Goal: Task Accomplishment & Management: Manage account settings

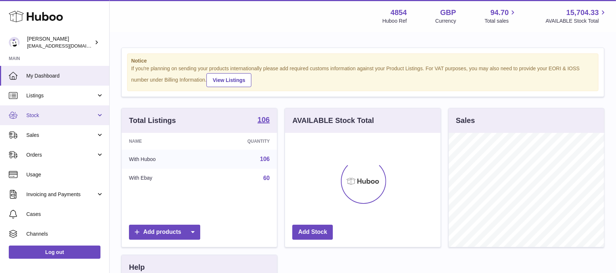
click at [75, 116] on span "Stock" at bounding box center [61, 115] width 70 height 7
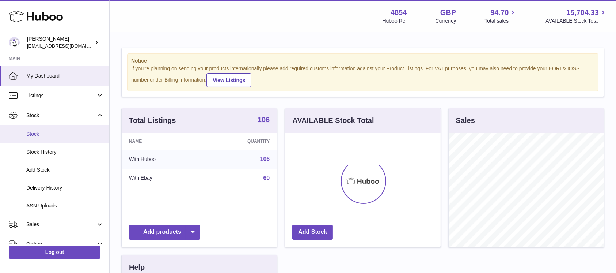
scroll to position [114, 155]
click at [72, 135] on span "Stock" at bounding box center [65, 134] width 78 height 7
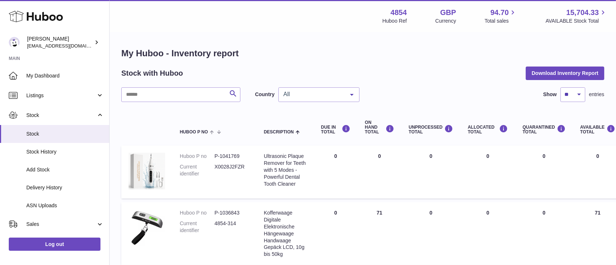
drag, startPoint x: 193, startPoint y: 84, endPoint x: 190, endPoint y: 94, distance: 10.4
click at [190, 94] on input "text" at bounding box center [180, 94] width 119 height 15
type input "***"
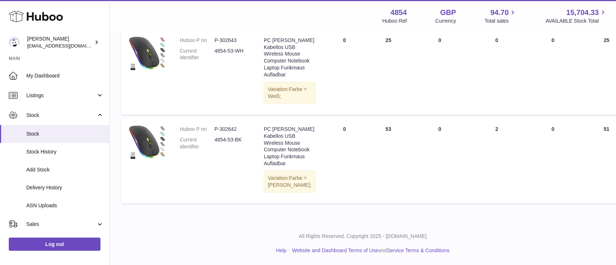
scroll to position [585, 0]
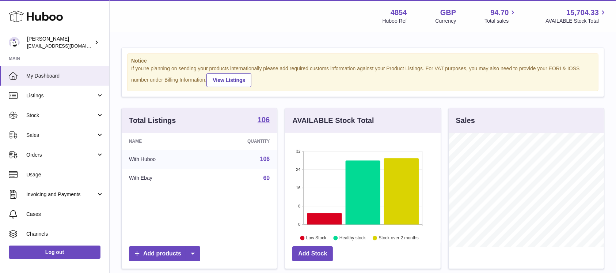
scroll to position [114, 155]
click at [78, 137] on span "Sales" at bounding box center [61, 135] width 70 height 7
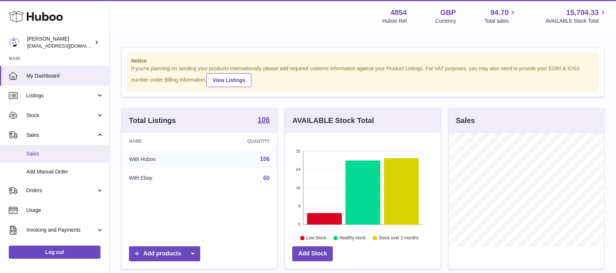
click at [67, 155] on span "Sales" at bounding box center [65, 153] width 78 height 7
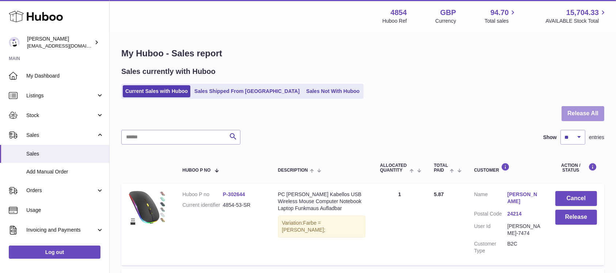
click at [580, 114] on button "Release All" at bounding box center [583, 113] width 43 height 15
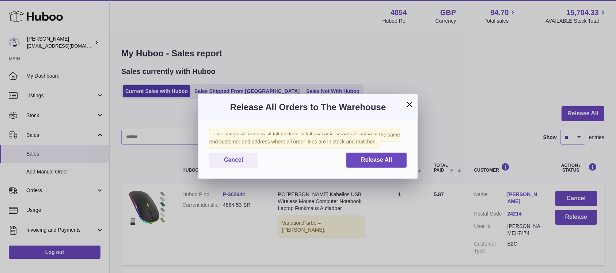
click at [376, 168] on div "This action will release all full baskets. A full basket is an order/s going to…" at bounding box center [308, 149] width 219 height 58
click at [363, 156] on span "Release All" at bounding box center [376, 159] width 31 height 6
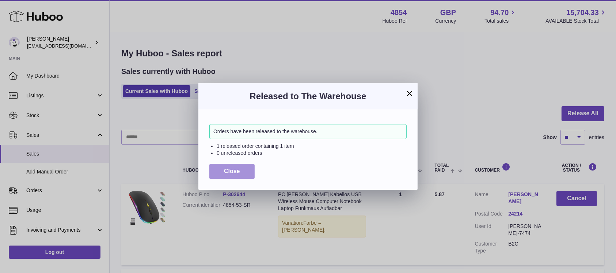
click at [231, 173] on span "Close" at bounding box center [232, 171] width 16 height 6
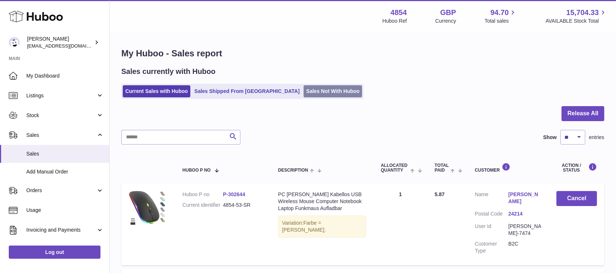
click at [304, 94] on link "Sales Not With Huboo" at bounding box center [333, 91] width 59 height 12
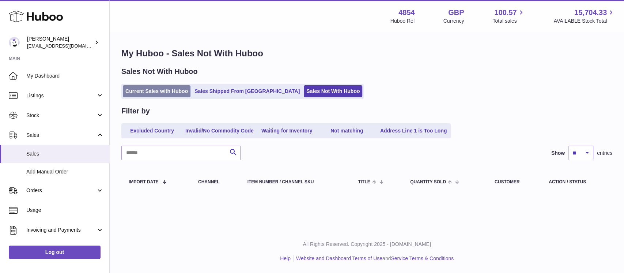
click at [166, 94] on link "Current Sales with Huboo" at bounding box center [157, 91] width 68 height 12
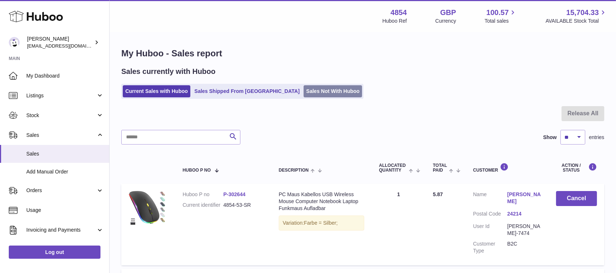
click at [306, 87] on link "Sales Not With Huboo" at bounding box center [333, 91] width 59 height 12
